Goal: Task Accomplishment & Management: Manage account settings

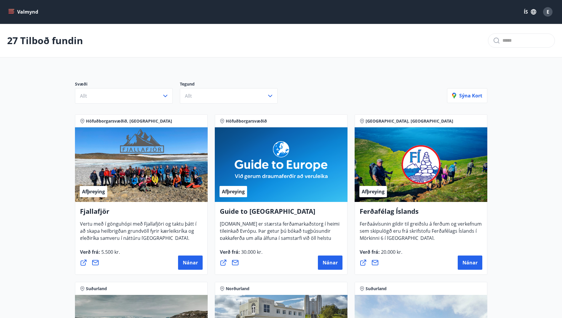
click at [28, 12] on button "Valmynd" at bounding box center [23, 12] width 33 height 11
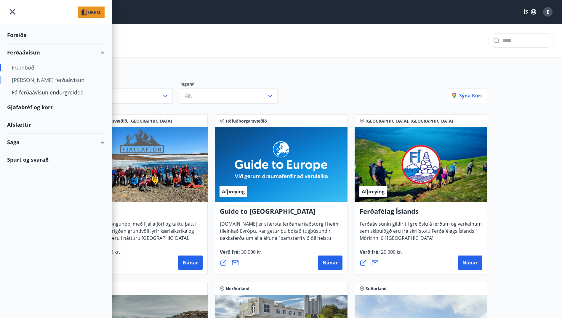
click at [41, 78] on div "[PERSON_NAME] ferðaávísun" at bounding box center [56, 80] width 88 height 12
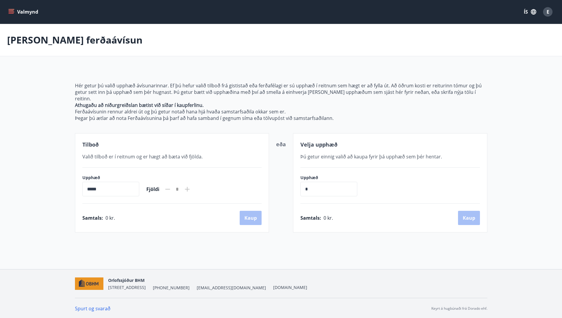
click at [100, 187] on input "*****" at bounding box center [110, 189] width 57 height 15
click at [191, 186] on icon at bounding box center [187, 189] width 7 height 7
click at [9, 9] on icon "menu" at bounding box center [12, 9] width 7 height 1
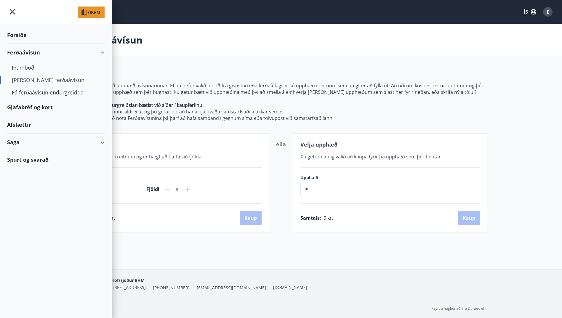
click at [101, 141] on div "Saga" at bounding box center [56, 142] width 98 height 17
click at [27, 157] on div "Ferðaávísun" at bounding box center [56, 157] width 88 height 12
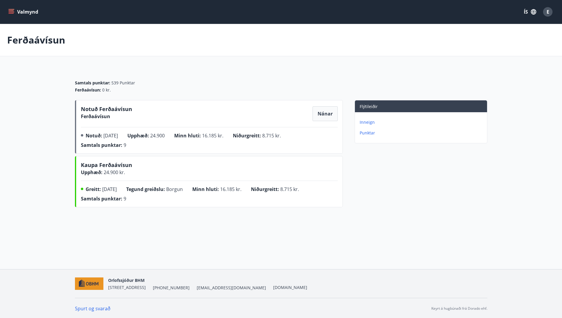
click at [323, 113] on span "Nánar" at bounding box center [325, 114] width 15 height 7
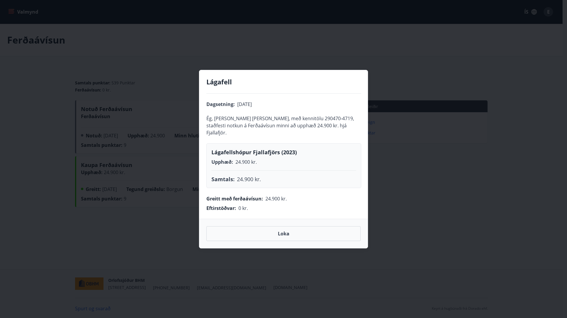
click at [404, 45] on div "Lágafell Dagsetning : [DATE] Ég, [PERSON_NAME] [PERSON_NAME], með kennitölu 290…" at bounding box center [283, 159] width 567 height 318
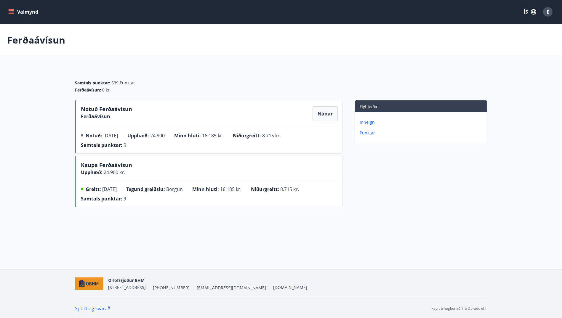
click at [365, 123] on p "Inneign" at bounding box center [422, 122] width 125 height 6
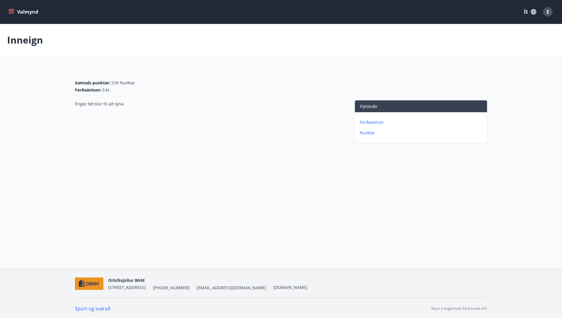
click at [13, 9] on icon "menu" at bounding box center [12, 9] width 7 height 1
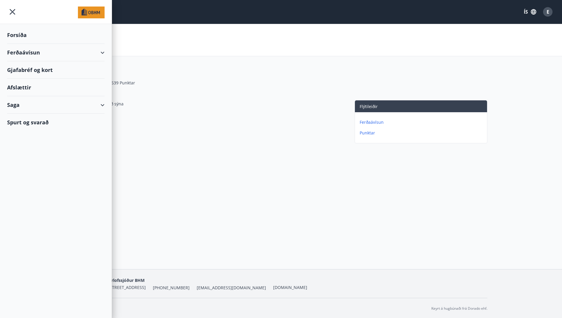
click at [24, 66] on div "Gjafabréf og kort" at bounding box center [56, 69] width 98 height 17
click at [549, 9] on span "E" at bounding box center [548, 12] width 3 height 7
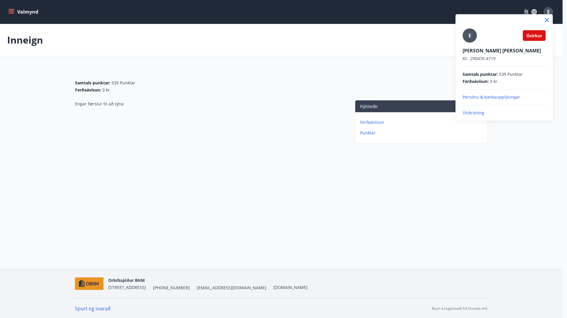
click at [472, 111] on p "Útskráning" at bounding box center [503, 113] width 83 height 6
